Goal: Task Accomplishment & Management: Use online tool/utility

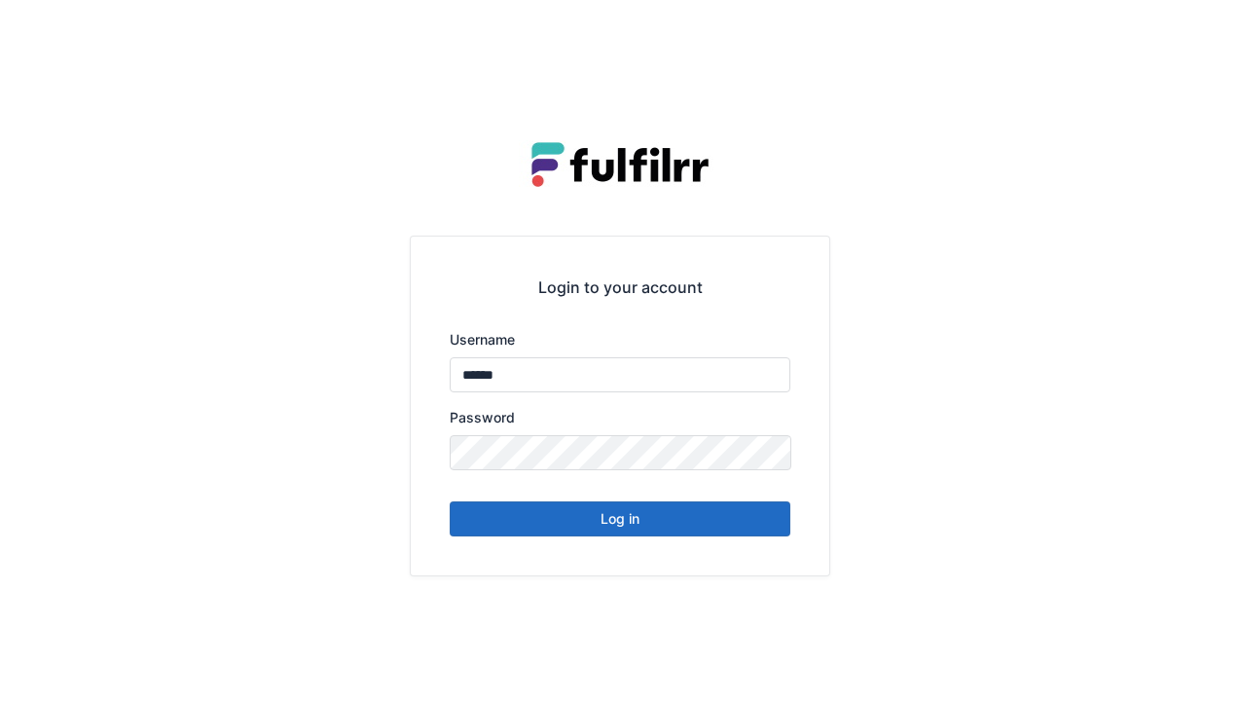
click at [613, 523] on button "Log in" at bounding box center [620, 518] width 341 height 35
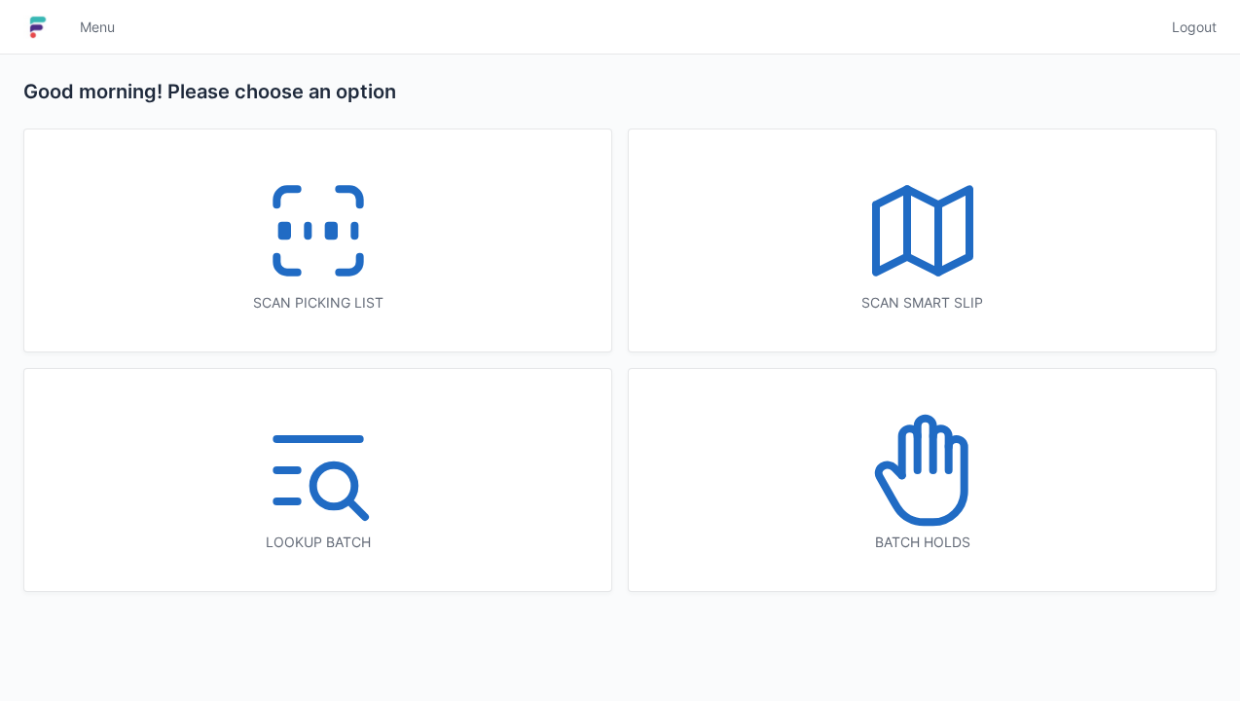
click at [292, 225] on icon at bounding box center [318, 230] width 125 height 125
